Goal: Transaction & Acquisition: Obtain resource

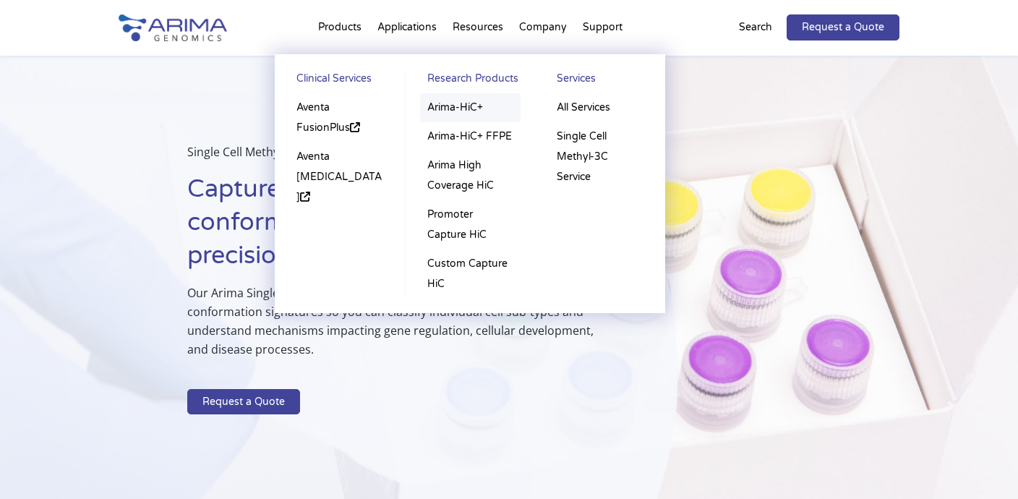
click at [457, 102] on link "Arima-HiC+" at bounding box center [470, 107] width 101 height 29
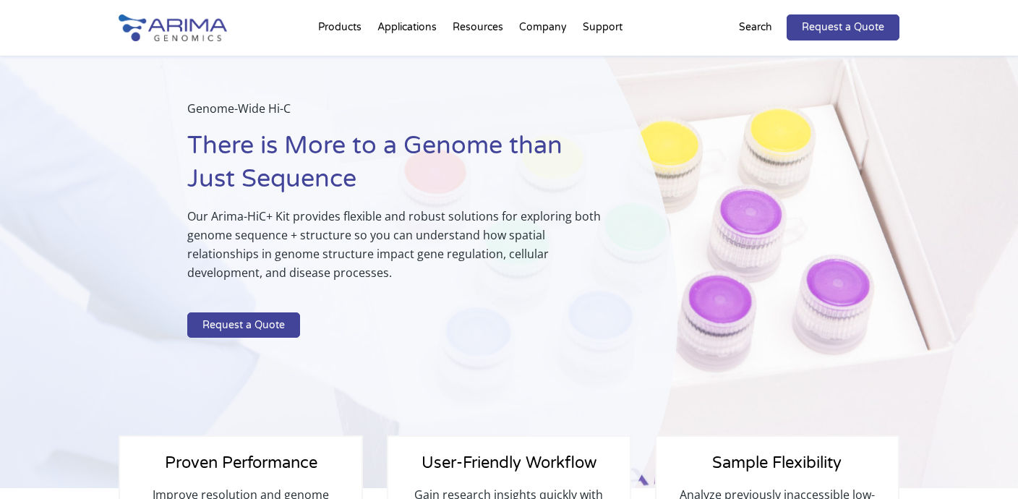
scroll to position [46, 0]
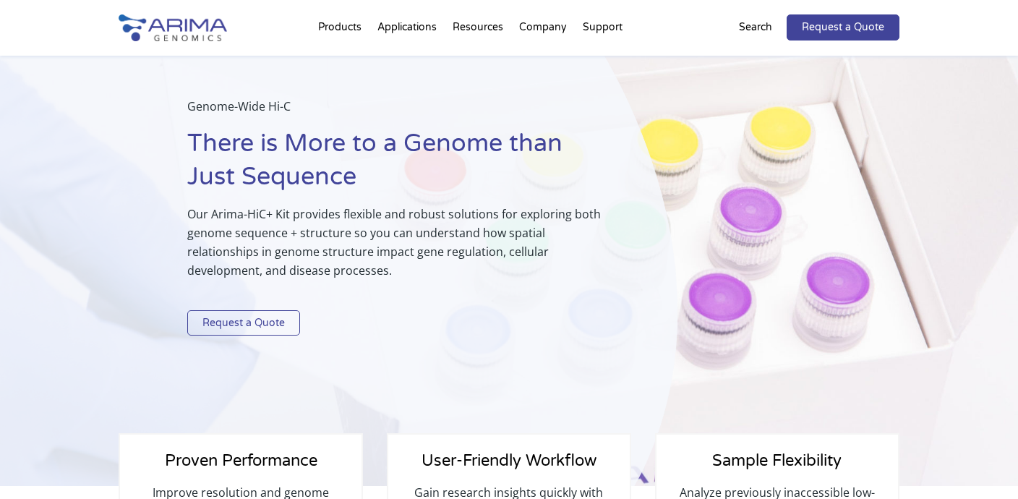
click at [270, 316] on link "Request a Quote" at bounding box center [243, 323] width 113 height 26
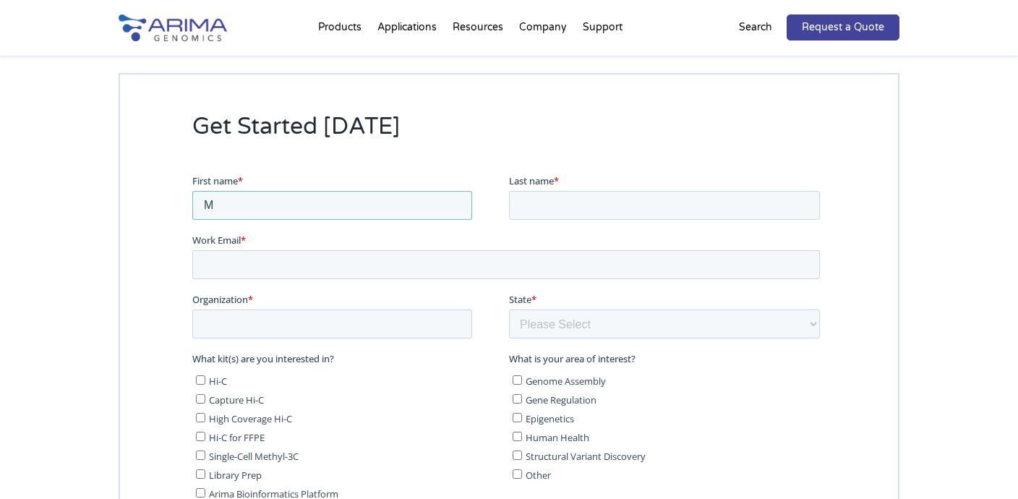
scroll to position [0, 0]
type input "Mari"
type input "Murtskhvaladze"
type input "dna_lab@iliauni.edu.ge"
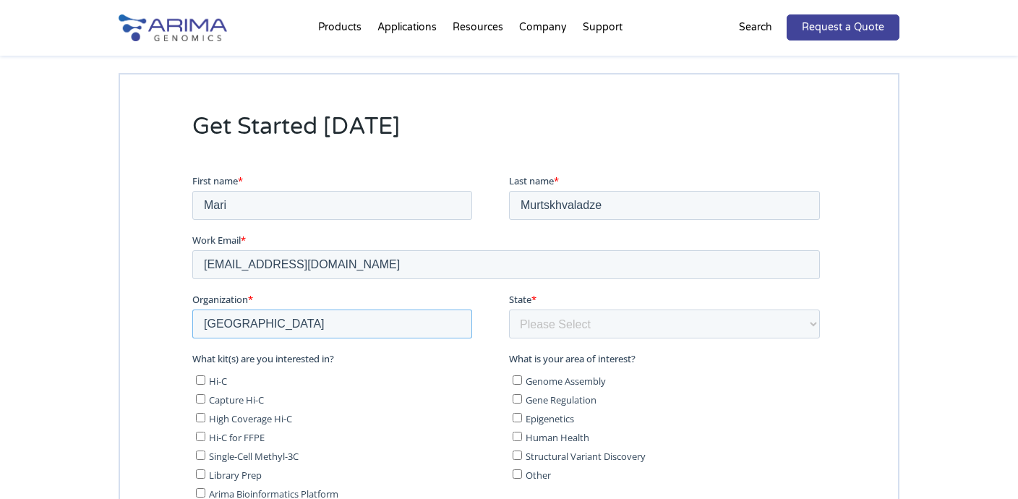
type input "Ilia State University"
click at [548, 341] on fieldset "Organization * Ilia State University State * Please Select Other/Non-US Alabama…" at bounding box center [509, 320] width 634 height 59
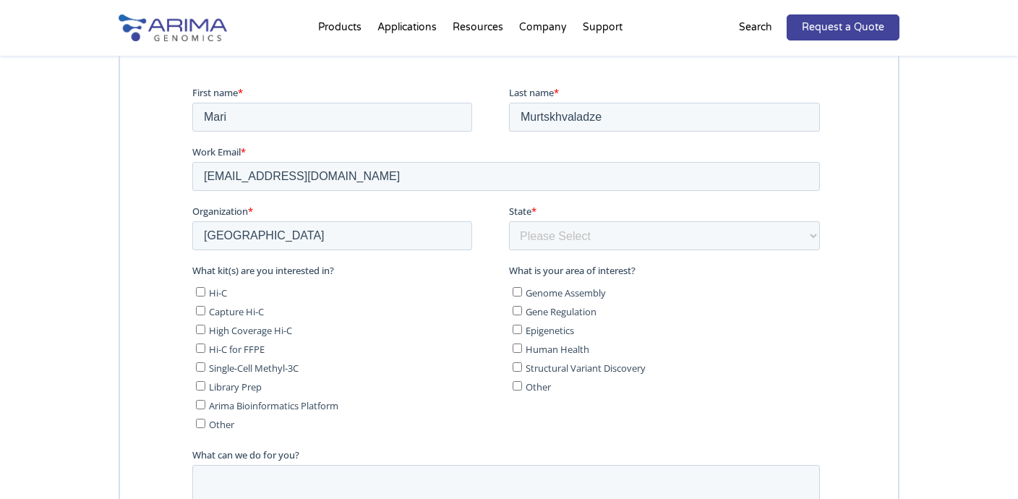
scroll to position [3766, 0]
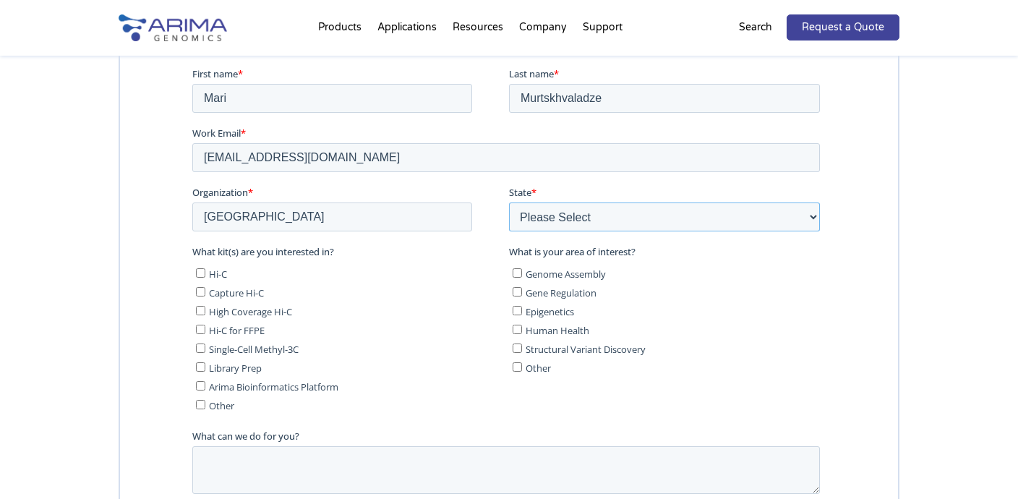
click at [568, 218] on select "Please Select Other/Non-US Alabama Alaska Arizona Arkansas California Colorado …" at bounding box center [664, 216] width 311 height 29
select select "Other/Non-US"
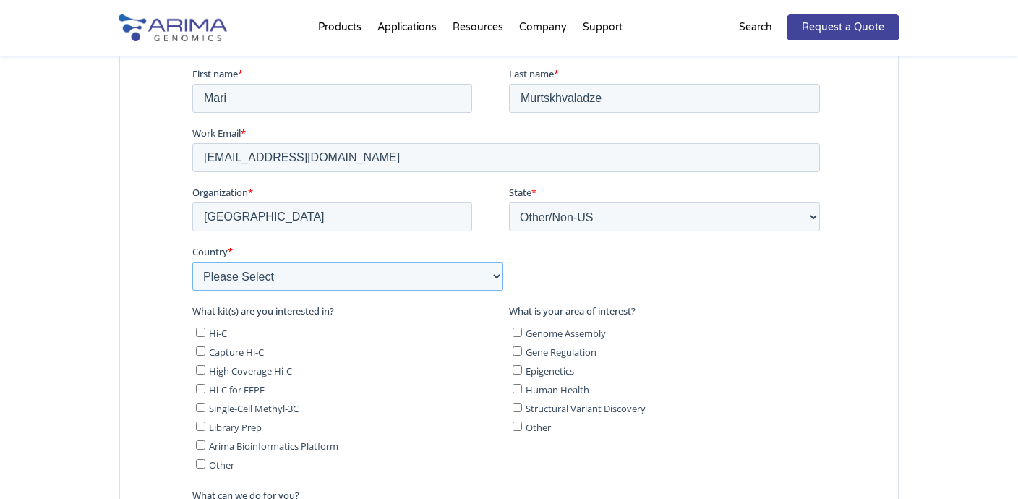
select select "Georgia"
click at [202, 332] on input "Hi-C" at bounding box center [200, 331] width 9 height 9
checkbox input "true"
click at [204, 369] on input "High Coverage Hi-C" at bounding box center [200, 368] width 9 height 9
checkbox input "true"
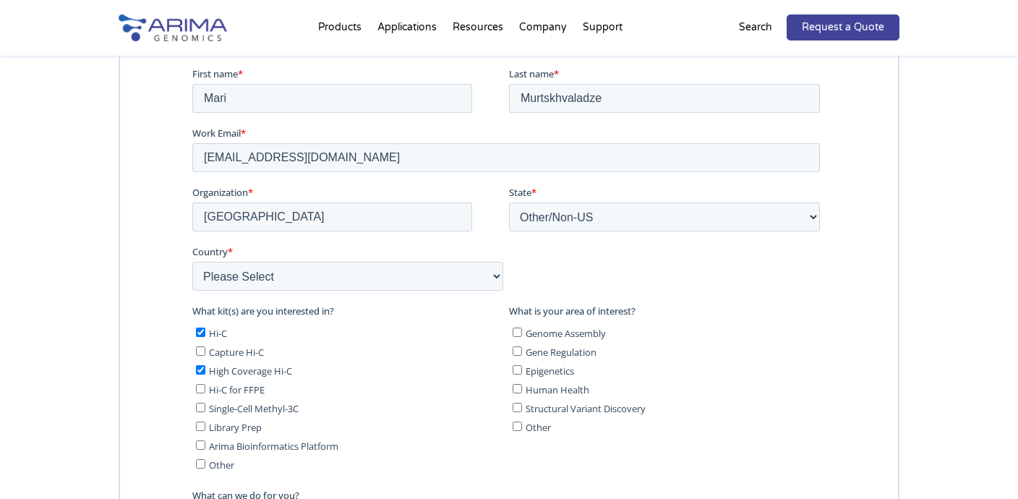
click at [203, 419] on label "Library Prep" at bounding box center [349, 426] width 307 height 14
click at [203, 421] on input "Library Prep" at bounding box center [200, 425] width 9 height 9
checkbox input "true"
click at [518, 330] on input "Genome Assembly" at bounding box center [517, 331] width 9 height 9
checkbox input "true"
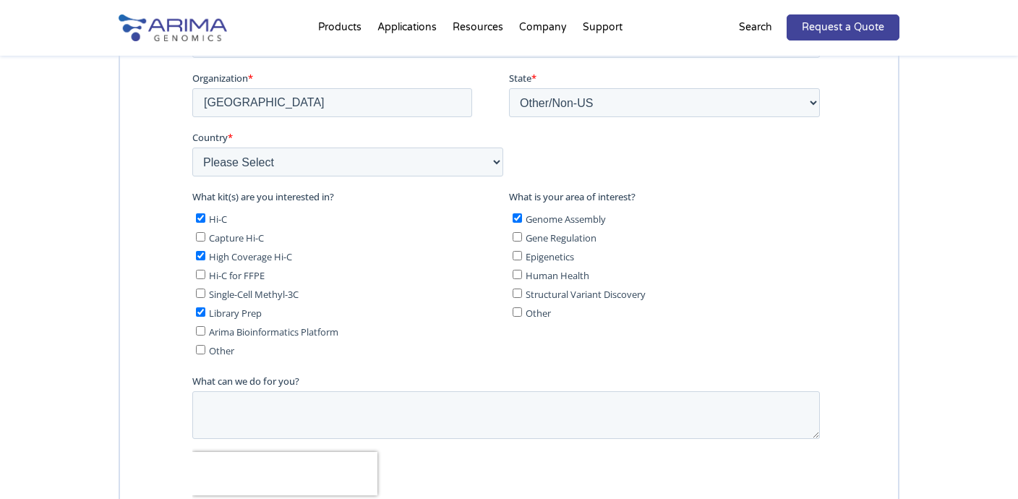
scroll to position [3882, 0]
click at [200, 325] on input "Arima Bioinformatics Platform" at bounding box center [200, 329] width 9 height 9
checkbox input "true"
click at [223, 401] on textarea "What can we do for you?" at bounding box center [506, 414] width 628 height 48
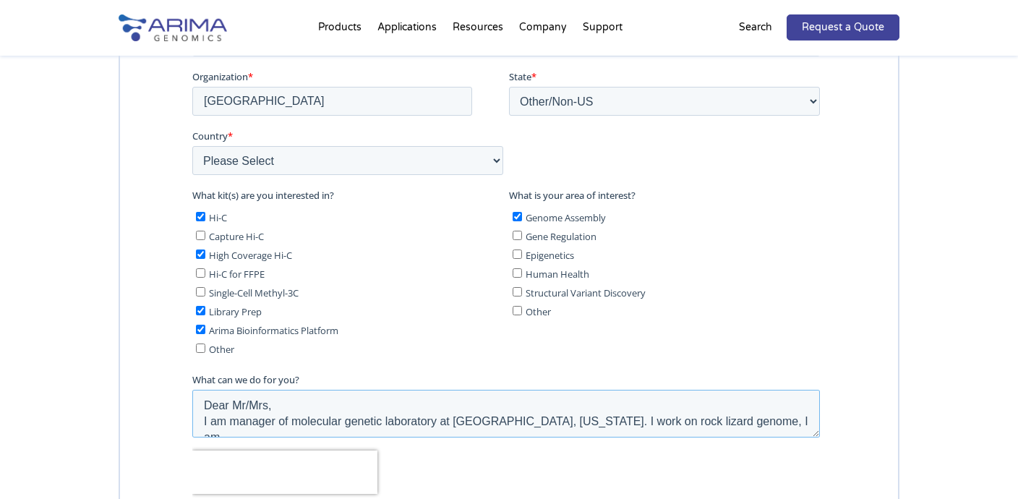
scroll to position [7, 0]
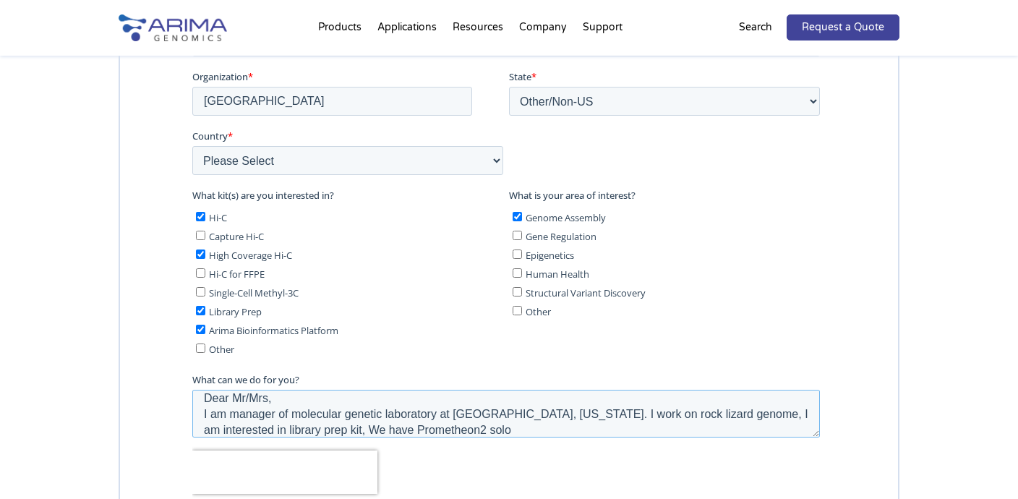
click at [480, 425] on textarea "Dear Mr/Mrs, I am manager of molecular genetic laboratory at Ilia State Univers…" at bounding box center [506, 414] width 628 height 48
click at [536, 420] on textarea "Dear Mr/Mrs, I am manager of molecular genetic laboratory at Ilia State Univers…" at bounding box center [506, 414] width 628 height 48
click at [589, 428] on textarea "Dear Mr/Mrs, I am manager of molecular genetic laboratory at Ilia State Univers…" at bounding box center [506, 414] width 628 height 48
click at [659, 423] on textarea "Dear Mr/Mrs, I am manager of molecular genetic laboratory at Ilia State Univers…" at bounding box center [506, 414] width 628 height 48
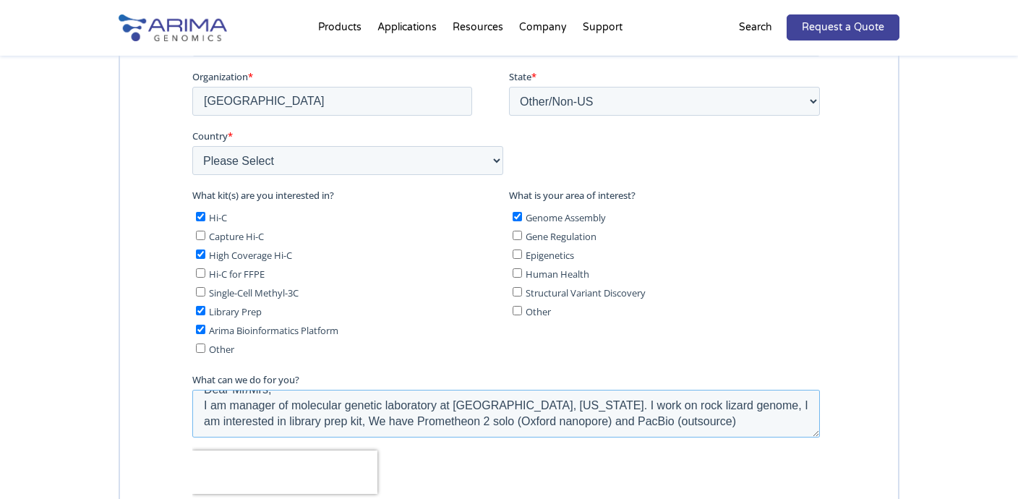
scroll to position [16, 0]
click at [364, 419] on textarea "Dear Mr/Mrs, I am manager of molecular genetic laboratory at Ilia State Univers…" at bounding box center [506, 414] width 628 height 48
click at [452, 419] on textarea "Dear Mr/Mrs, I am manager of molecular genetic laboratory at Ilia State Univers…" at bounding box center [506, 414] width 628 height 48
click at [454, 417] on textarea "Dear Mr/Mrs, I am manager of molecular genetic laboratory at Ilia State Univers…" at bounding box center [506, 414] width 628 height 48
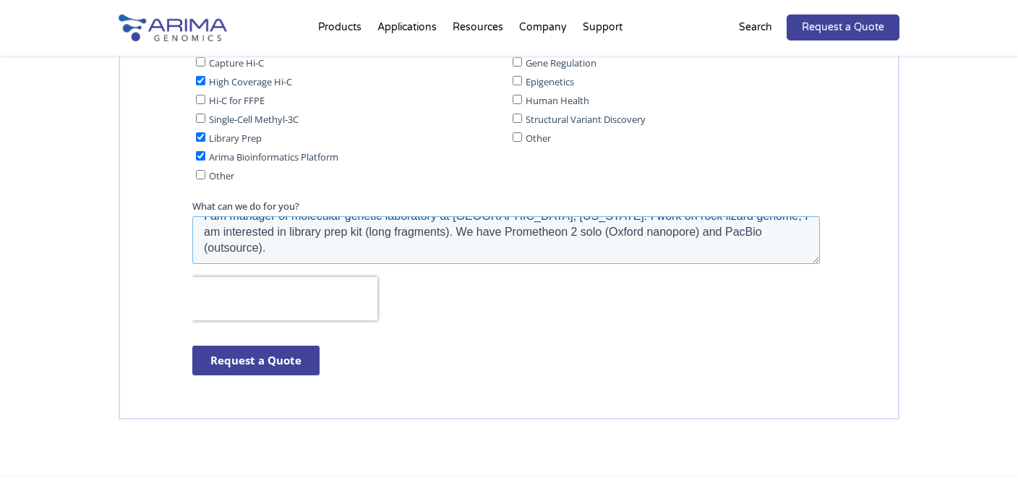
scroll to position [4060, 0]
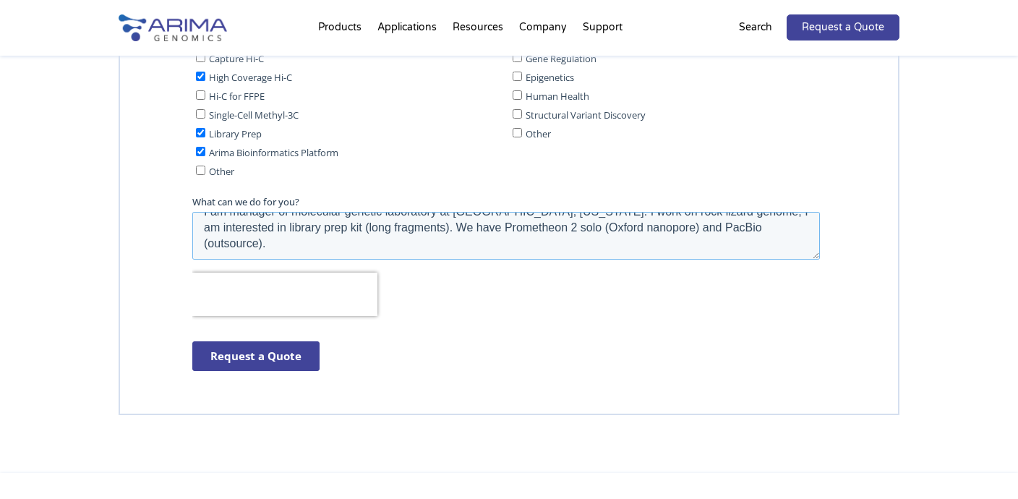
type textarea "Dear Mr/Mrs, I am manager of molecular genetic laboratory at Ilia State Univers…"
click at [279, 347] on input "Request a Quote" at bounding box center [255, 356] width 127 height 30
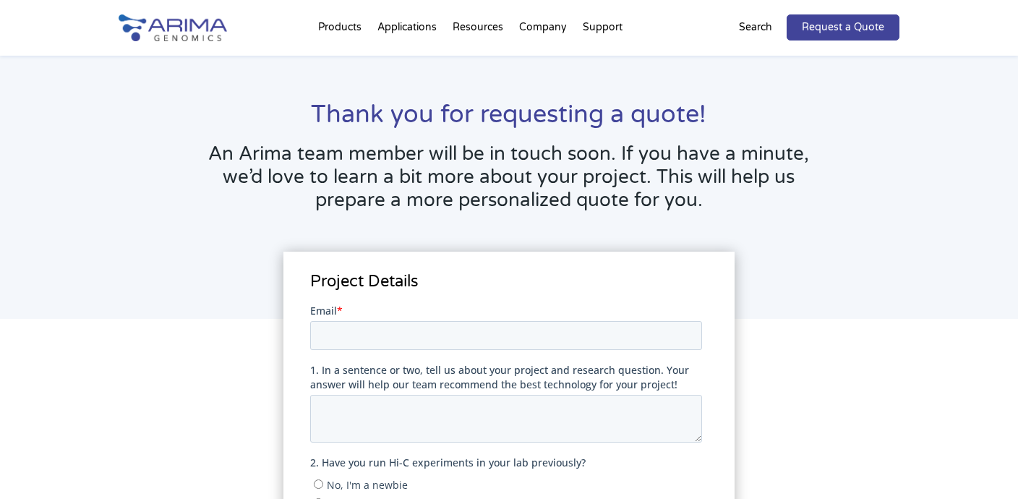
scroll to position [54, 0]
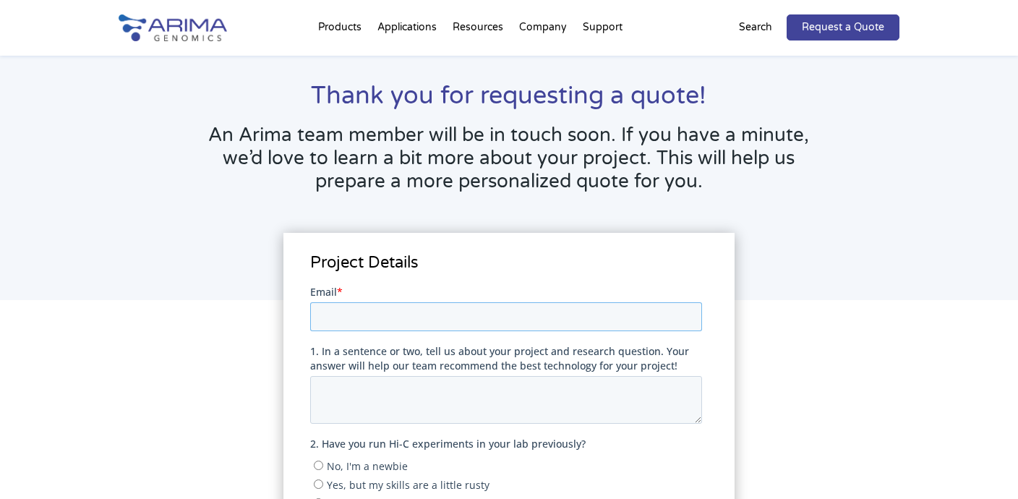
click at [336, 311] on input "Email *" at bounding box center [506, 316] width 392 height 29
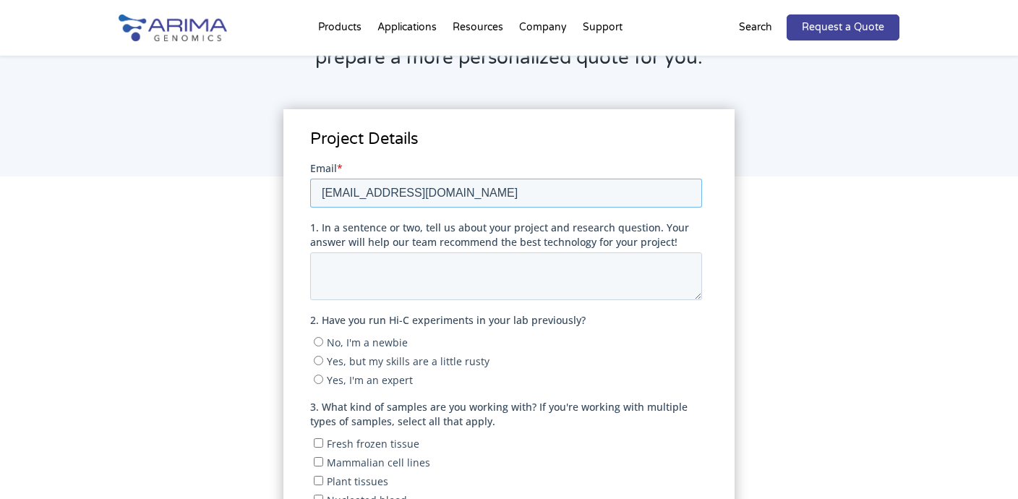
scroll to position [180, 0]
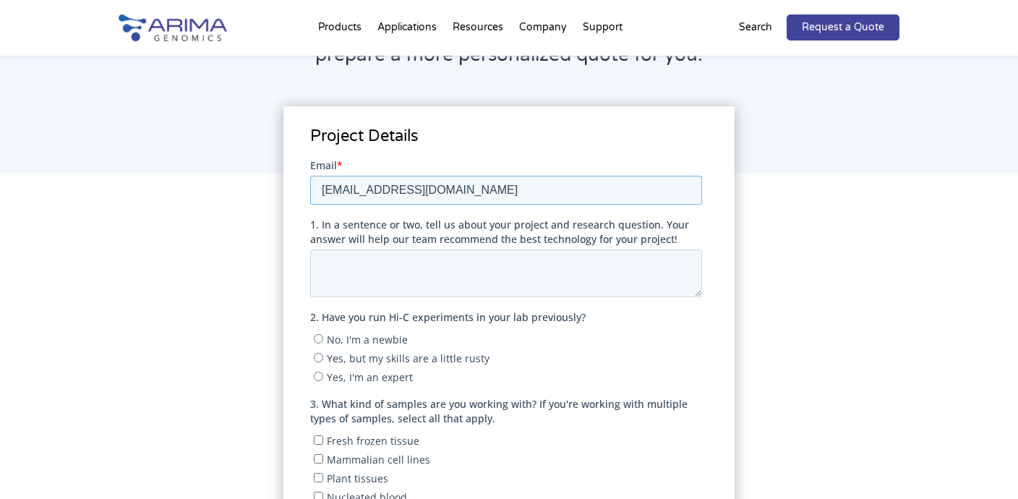
type input "[EMAIL_ADDRESS][DOMAIN_NAME]"
click at [322, 333] on label "No, I'm a newbie" at bounding box center [507, 338] width 388 height 14
click at [322, 333] on input "No, I'm a newbie" at bounding box center [317, 337] width 9 height 9
radio input "true"
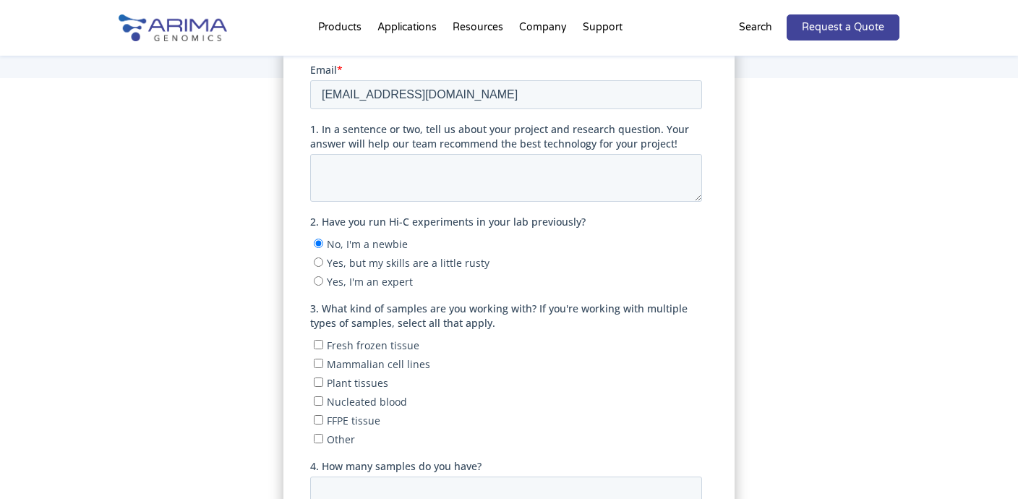
scroll to position [283, 0]
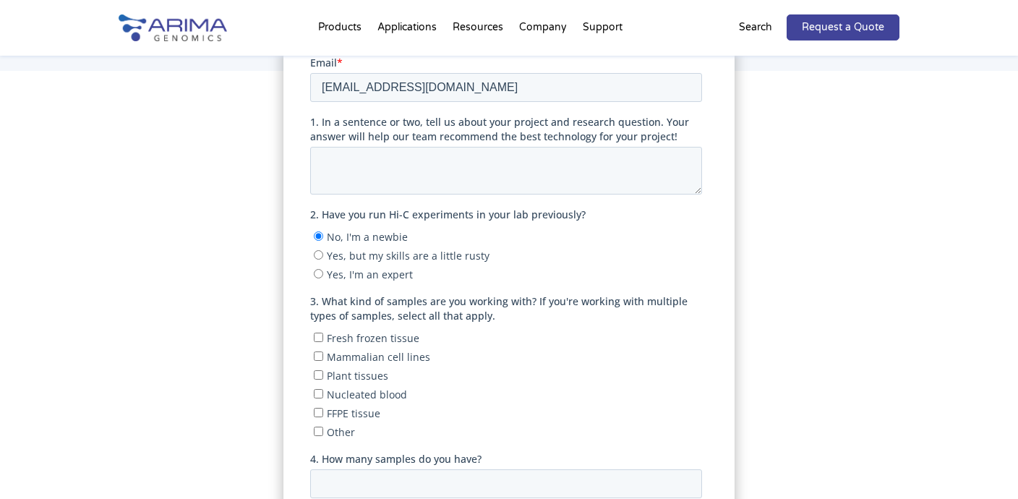
click at [320, 335] on input "Fresh frozen tissue" at bounding box center [317, 336] width 9 height 9
checkbox input "true"
click at [317, 391] on input "Nucleated blood" at bounding box center [317, 392] width 9 height 9
checkbox input "true"
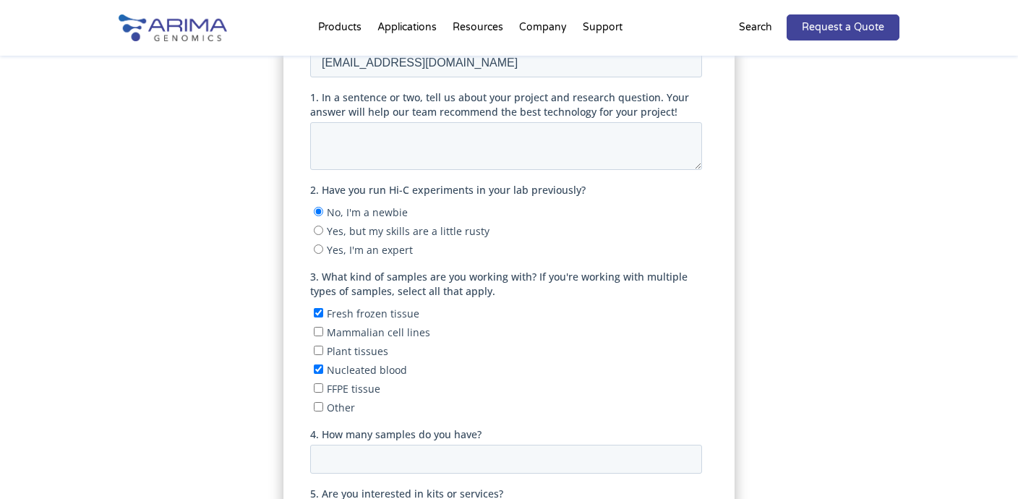
scroll to position [314, 0]
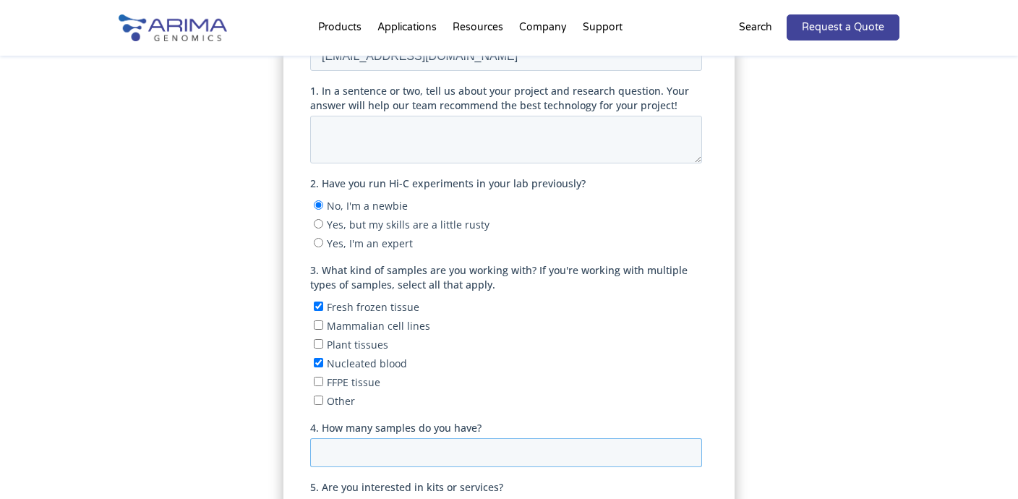
click at [341, 446] on input "4. How many samples do you have?" at bounding box center [506, 452] width 392 height 29
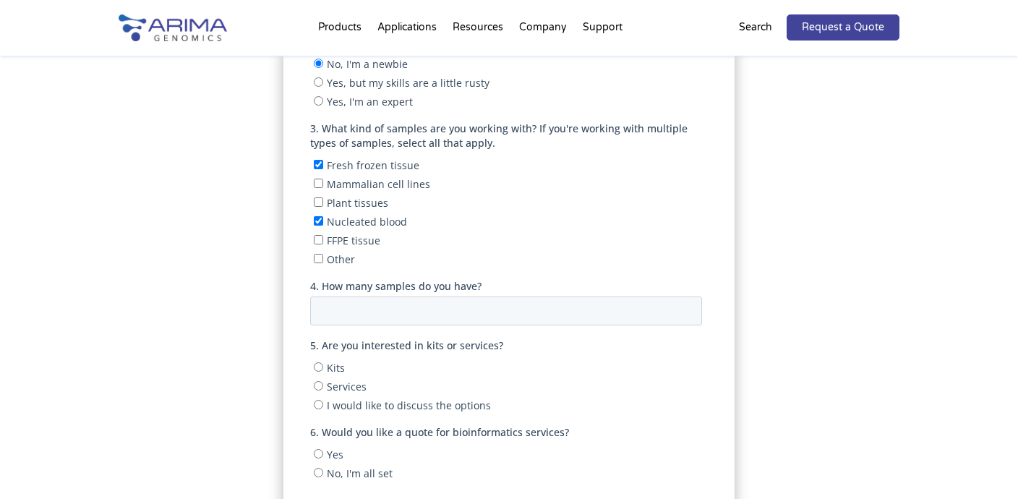
scroll to position [469, 0]
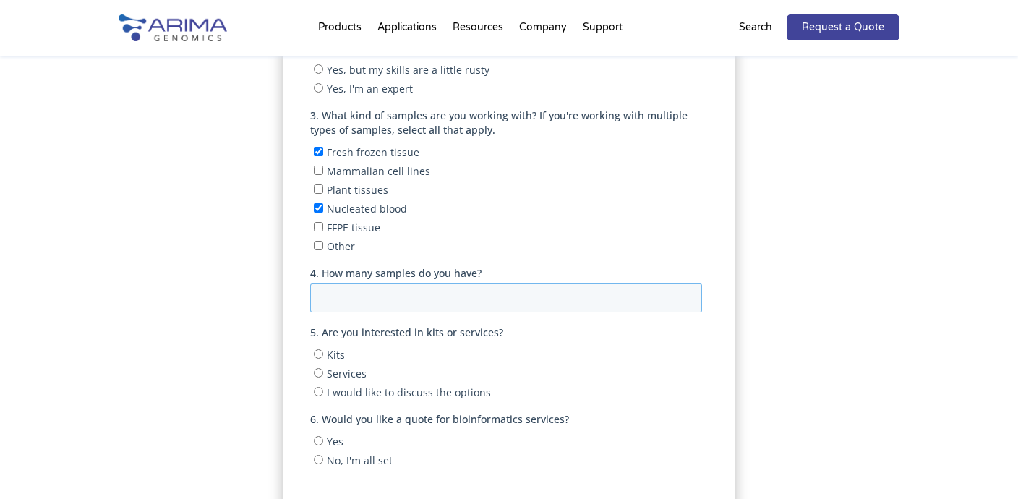
click at [355, 287] on input "4. How many samples do you have?" at bounding box center [506, 297] width 392 height 29
type input "10"
click at [318, 349] on input "Kits" at bounding box center [317, 353] width 9 height 9
radio input "true"
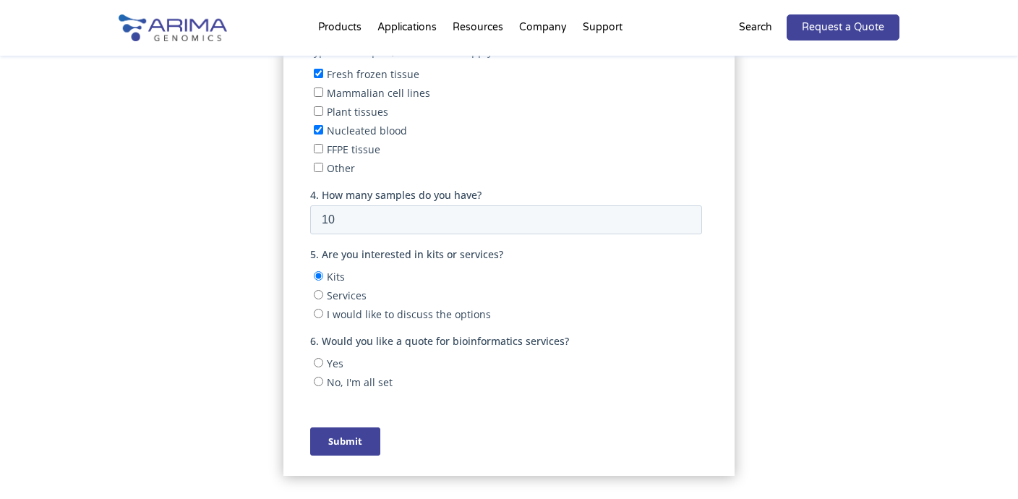
scroll to position [547, 0]
click at [320, 376] on input "No, I'm all set" at bounding box center [317, 380] width 9 height 9
radio input "true"
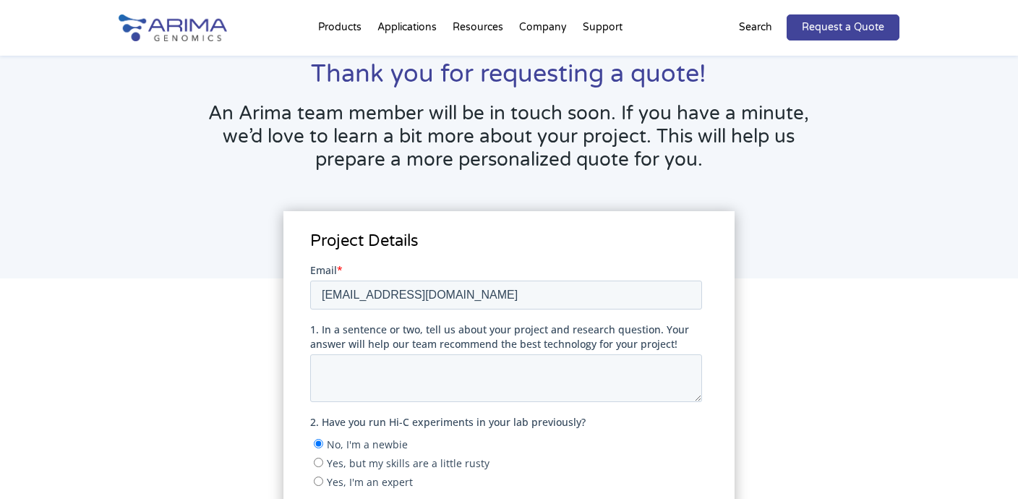
scroll to position [69, 0]
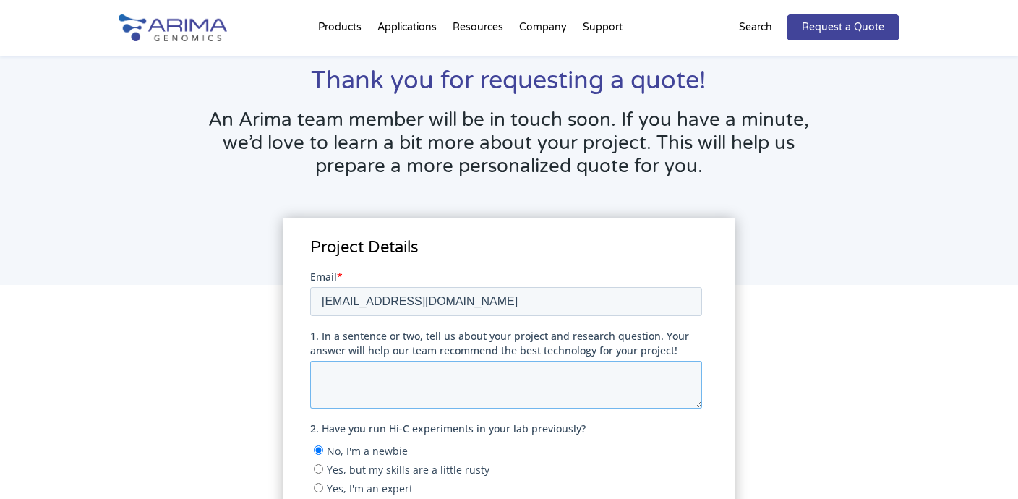
click at [344, 378] on textarea "1. In a sentence or two, tell us about your project and research question. Your…" at bounding box center [506, 384] width 392 height 48
click at [544, 376] on textarea "Rock lizard genome, do chromosome level assembly" at bounding box center [506, 384] width 392 height 48
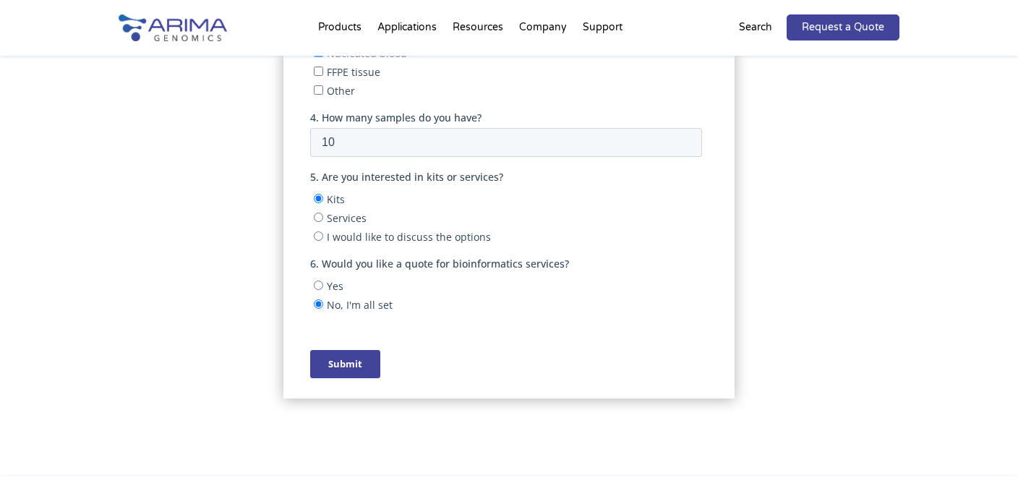
scroll to position [625, 0]
type textarea "Rock lizard genome, do chromosome level sequencing and assembly"
click at [357, 355] on input "Submit" at bounding box center [345, 363] width 70 height 28
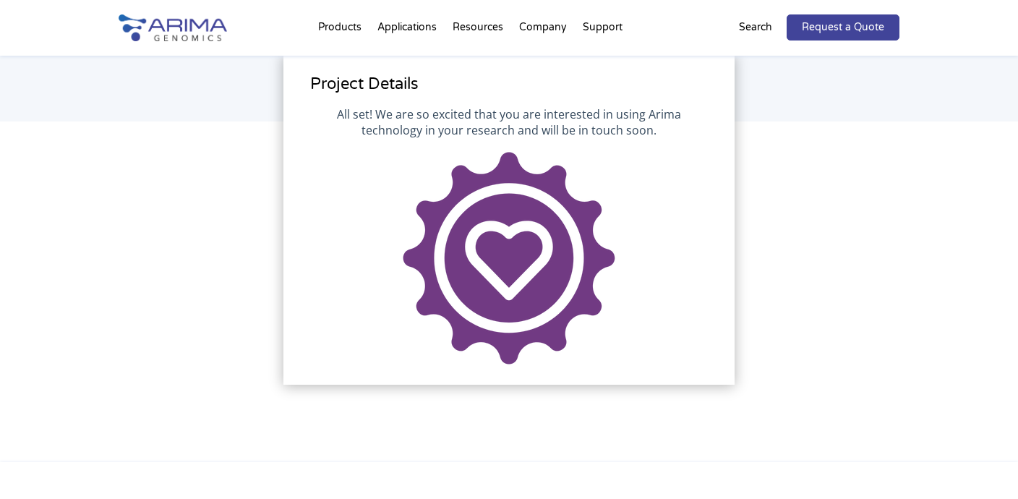
scroll to position [142, 0]
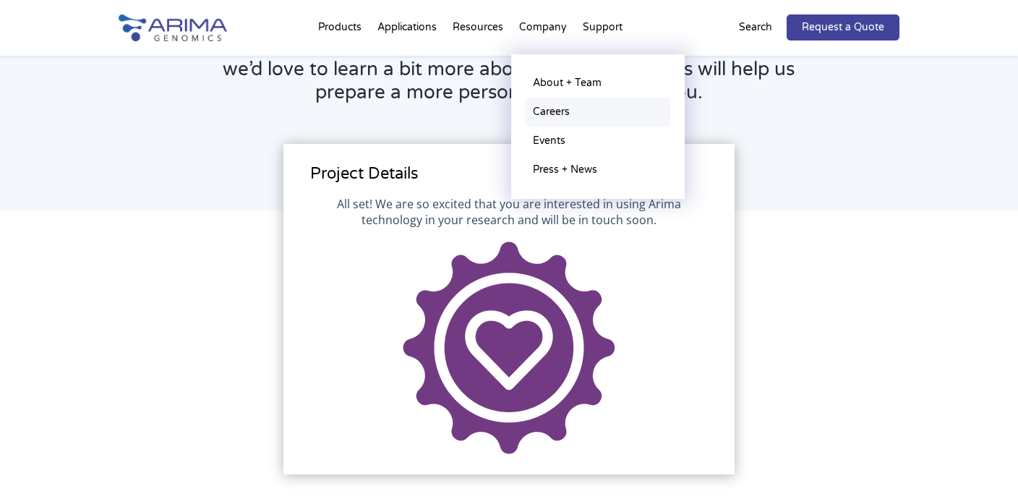
click at [553, 110] on link "Careers" at bounding box center [598, 112] width 145 height 29
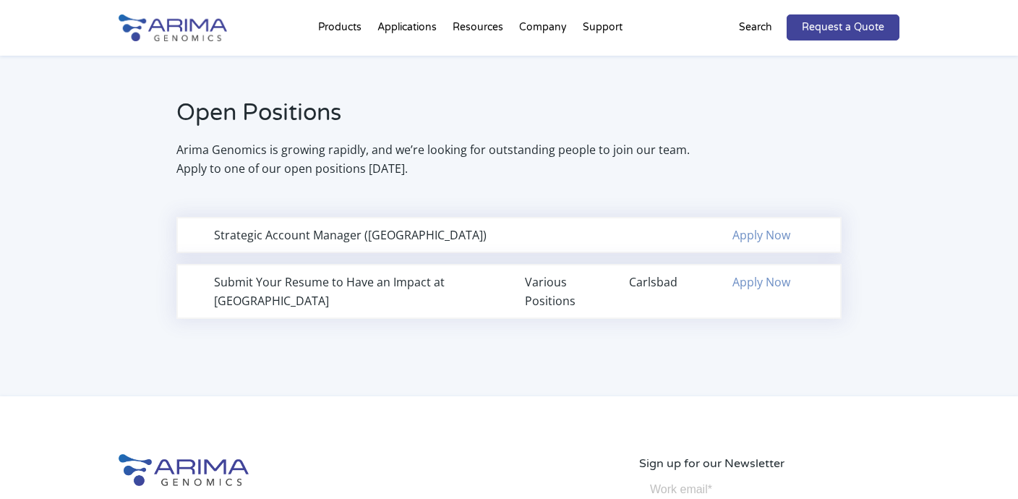
scroll to position [939, 0]
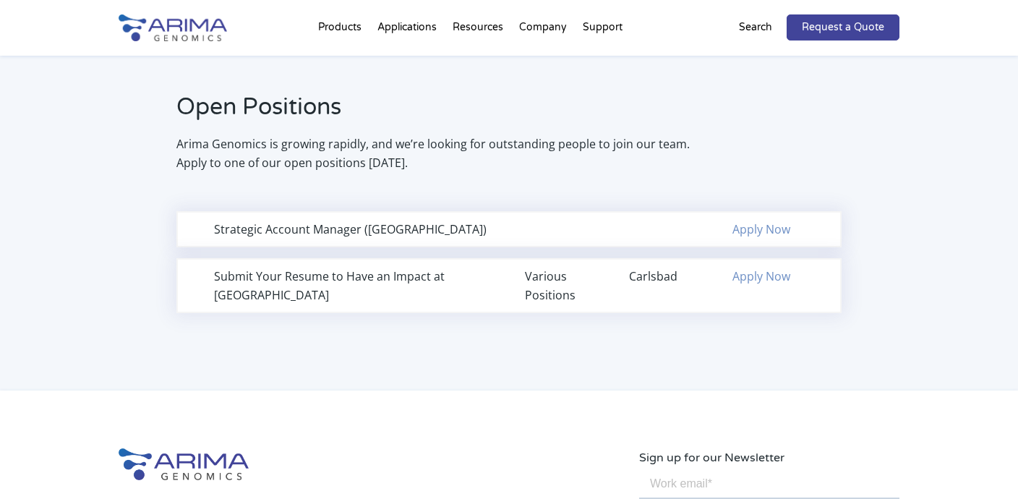
click at [756, 268] on link "Apply Now" at bounding box center [762, 276] width 58 height 16
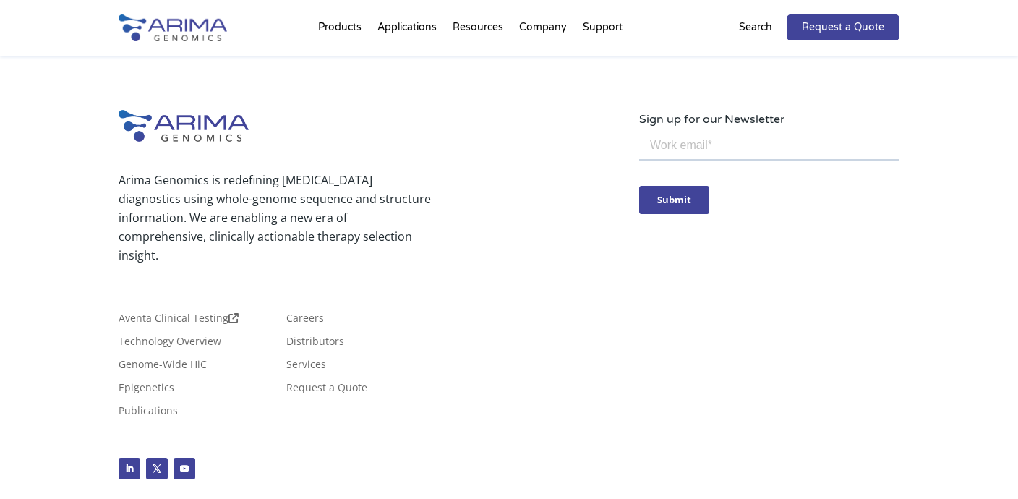
scroll to position [1279, 0]
